Goal: Transaction & Acquisition: Purchase product/service

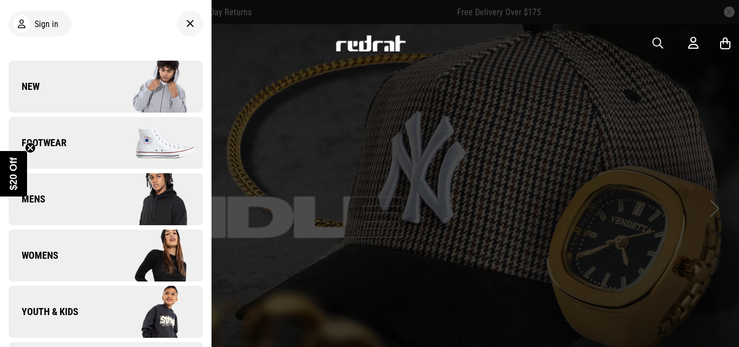
drag, startPoint x: 85, startPoint y: 299, endPoint x: 58, endPoint y: 302, distance: 27.9
click at [58, 302] on link "Youth & Kids" at bounding box center [106, 312] width 194 height 52
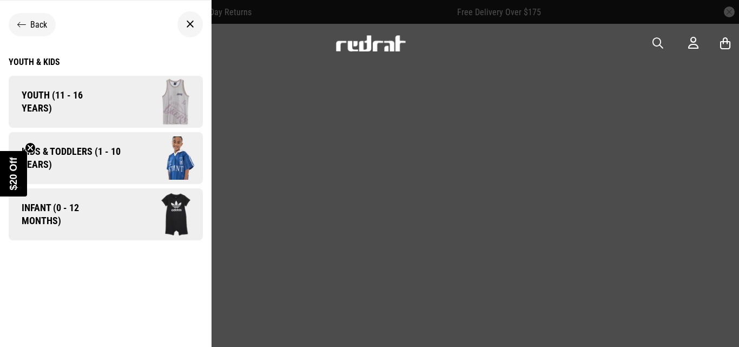
drag, startPoint x: 88, startPoint y: 214, endPoint x: 58, endPoint y: 210, distance: 29.5
click at [58, 210] on span "Infant (0 - 12 months)" at bounding box center [61, 214] width 104 height 26
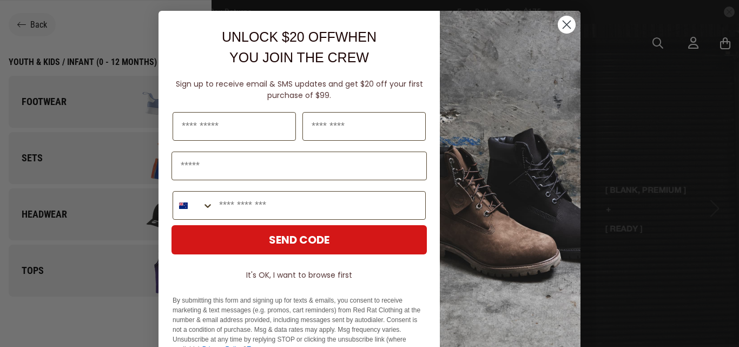
click at [66, 101] on div "Close dialog UNLOCK $20 OFF WHEN YOU JOIN THE CREW Sign up to receive email & S…" at bounding box center [369, 173] width 739 height 347
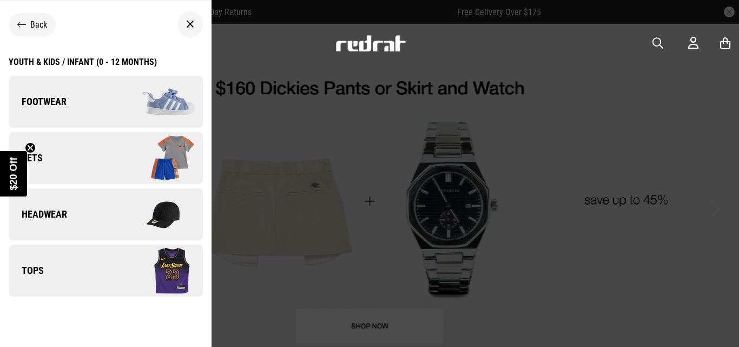
click at [66, 102] on span "Footwear" at bounding box center [38, 101] width 58 height 13
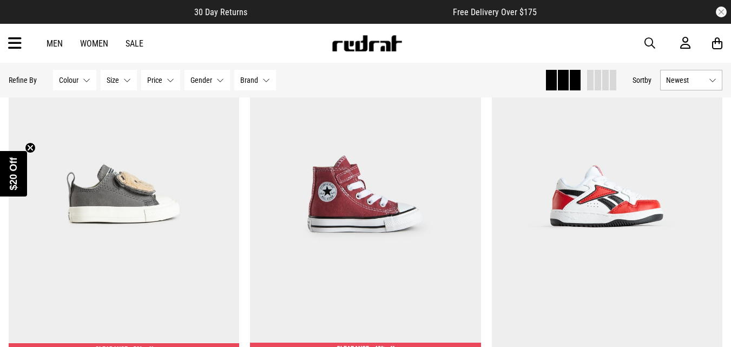
scroll to position [1796, 0]
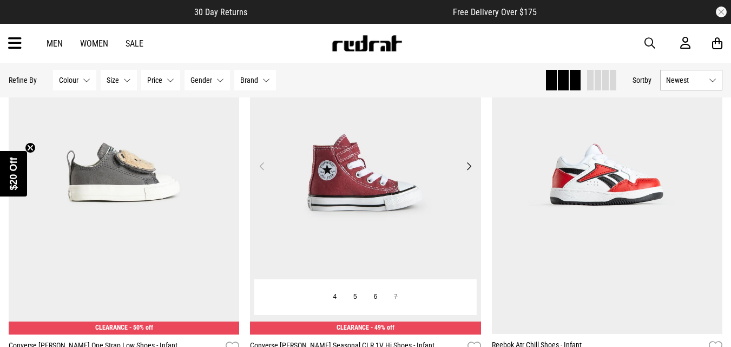
click at [319, 170] on img at bounding box center [365, 173] width 231 height 324
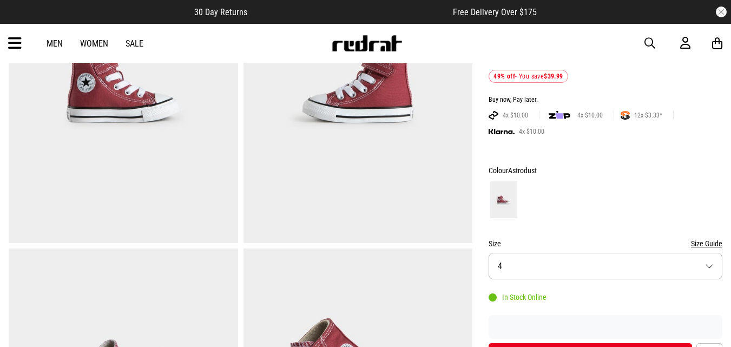
click at [595, 262] on button "Size 4" at bounding box center [606, 266] width 234 height 27
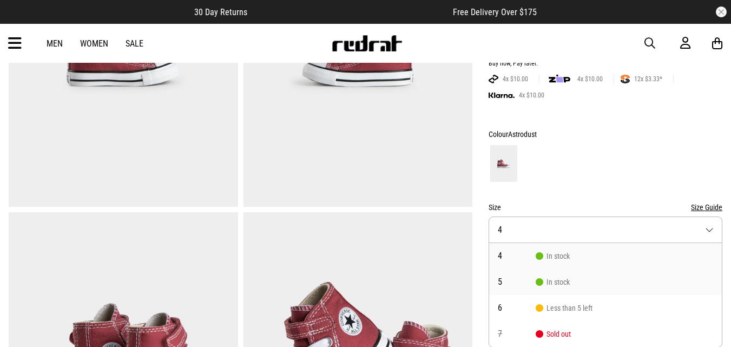
click at [559, 275] on li "5 In stock" at bounding box center [605, 282] width 233 height 26
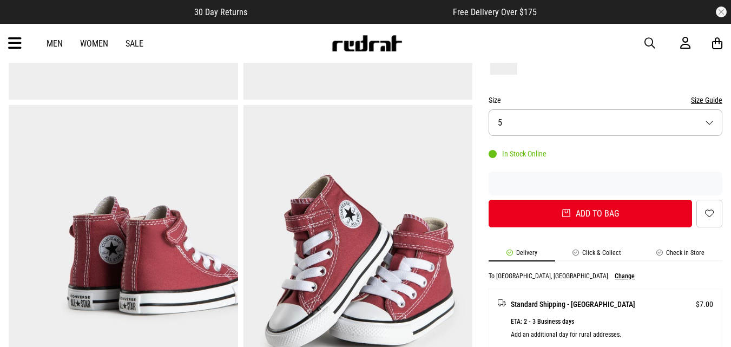
scroll to position [318, 0]
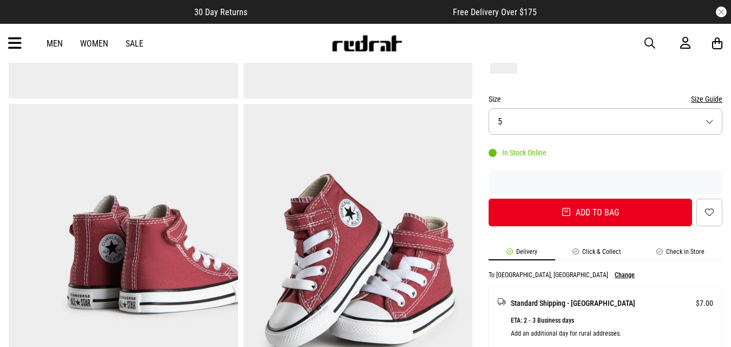
click at [689, 249] on li "Check in Store" at bounding box center [680, 254] width 83 height 12
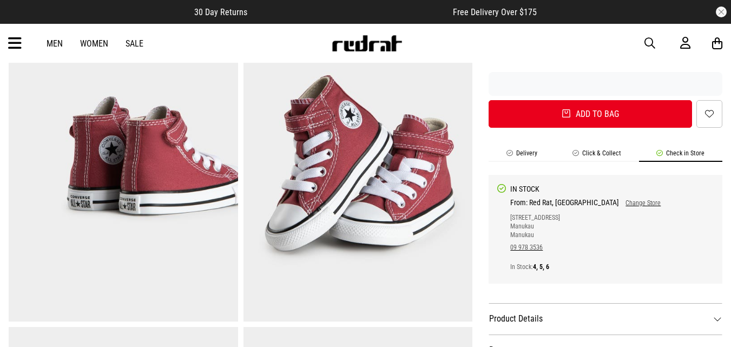
scroll to position [426, 0]
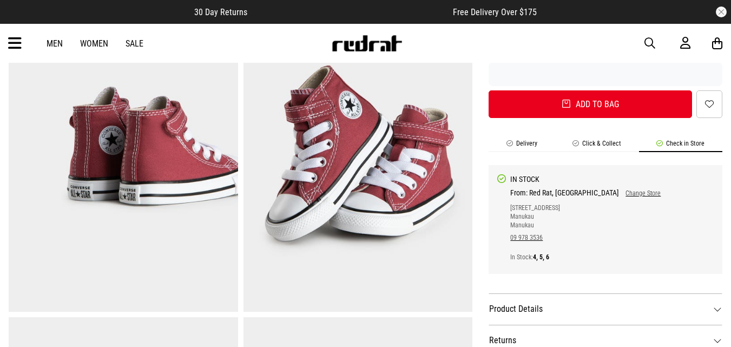
click at [619, 193] on link "Change Store" at bounding box center [640, 193] width 42 height 8
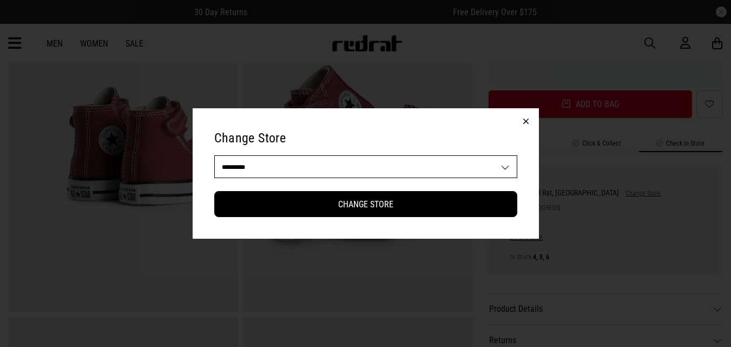
click at [478, 162] on select "**********" at bounding box center [366, 167] width 302 height 22
select select "**"
click at [215, 156] on select "**********" at bounding box center [366, 167] width 302 height 22
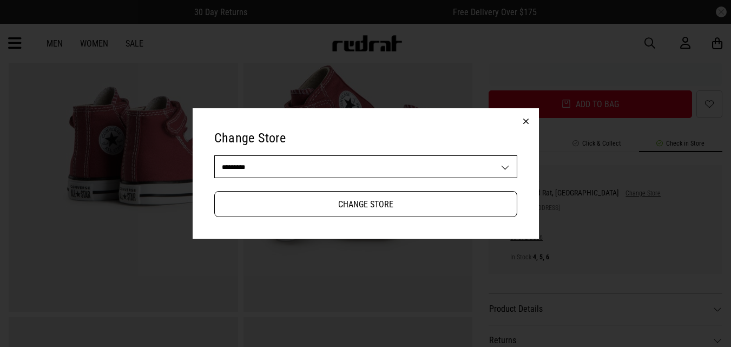
click at [443, 197] on button "Change Store" at bounding box center [365, 204] width 303 height 26
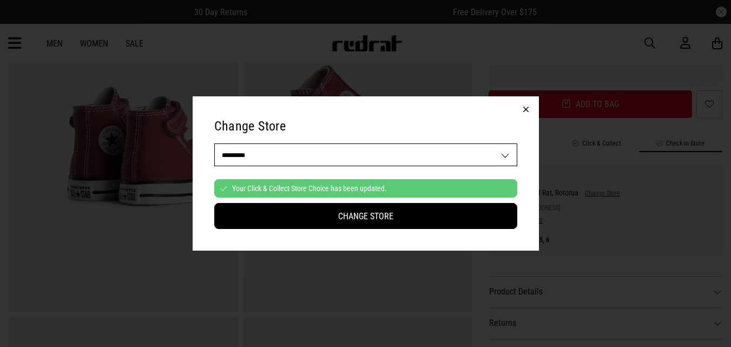
click at [525, 109] on button "button" at bounding box center [526, 109] width 26 height 26
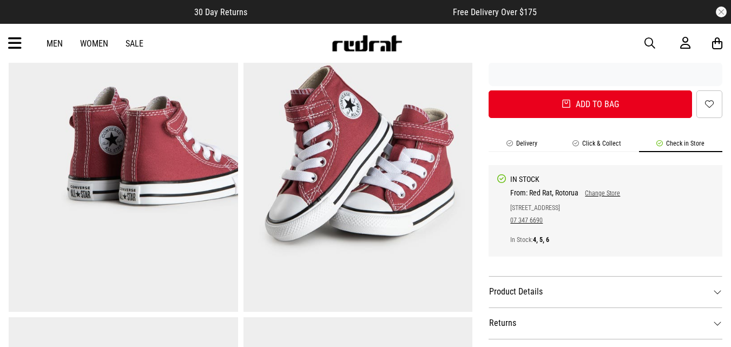
click at [605, 141] on li "Click & Collect" at bounding box center [597, 146] width 84 height 12
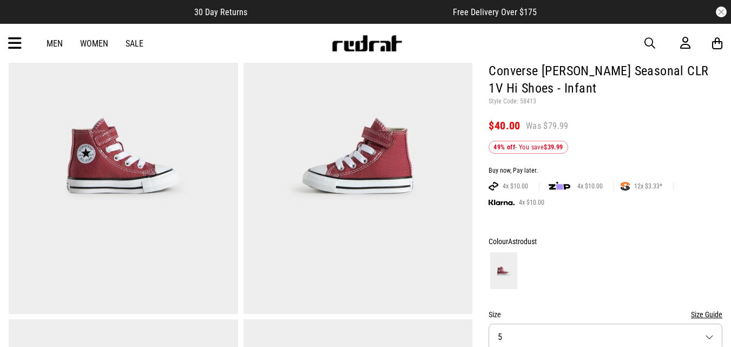
scroll to position [101, 0]
